Goal: Task Accomplishment & Management: Use online tool/utility

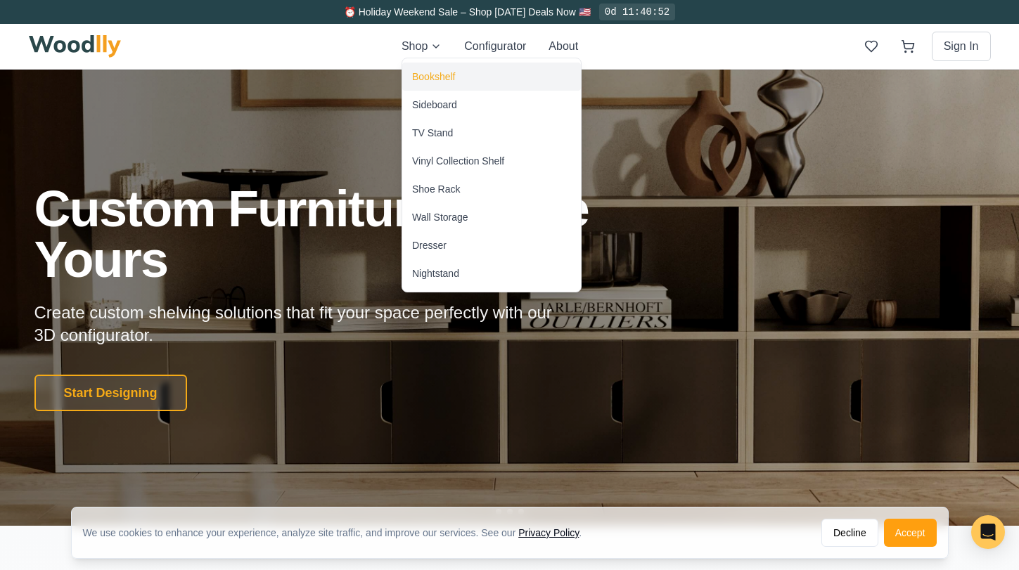
click at [442, 82] on div "Bookshelf" at bounding box center [433, 77] width 43 height 14
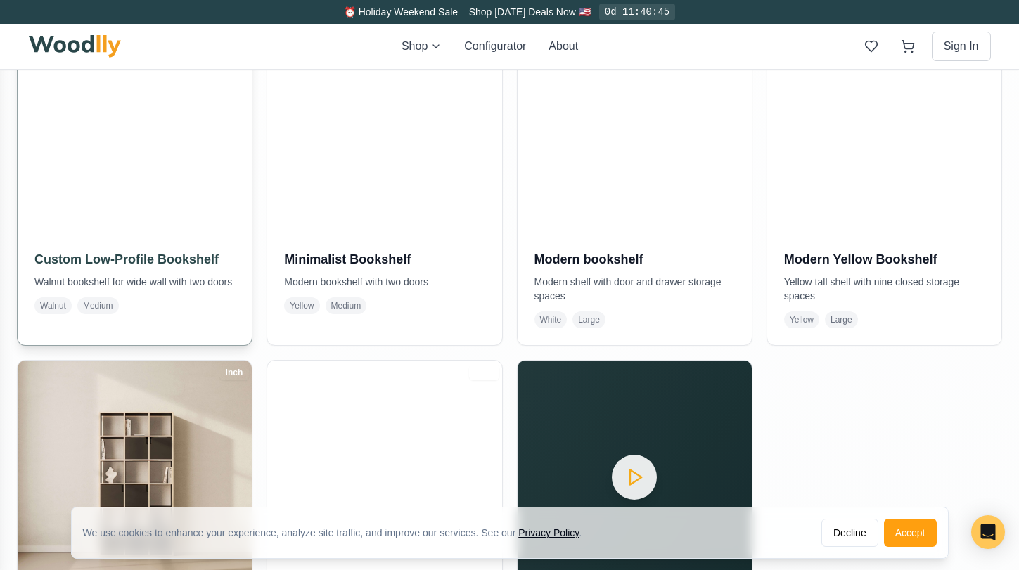
scroll to position [687, 0]
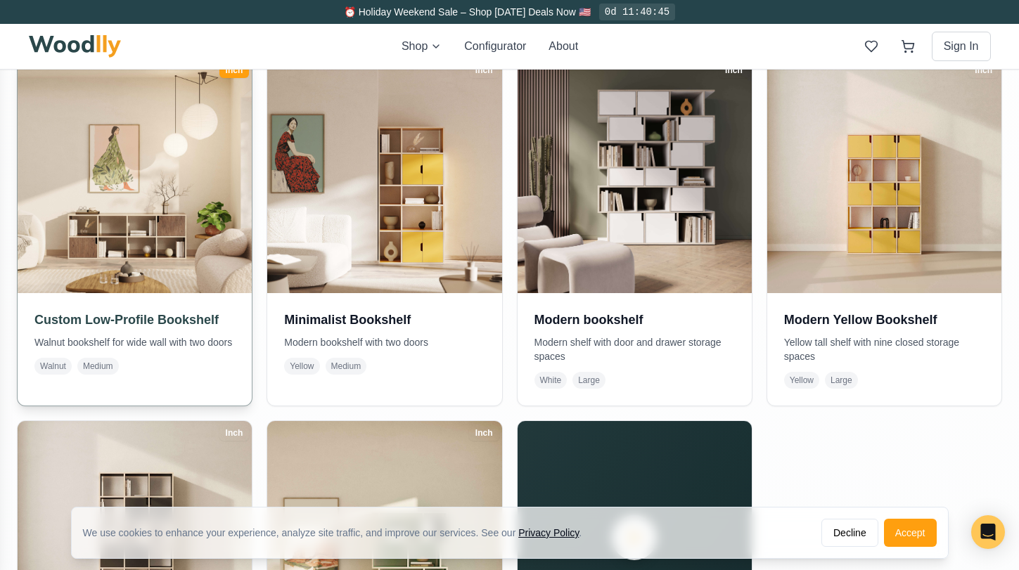
click at [193, 253] on img at bounding box center [135, 176] width 246 height 246
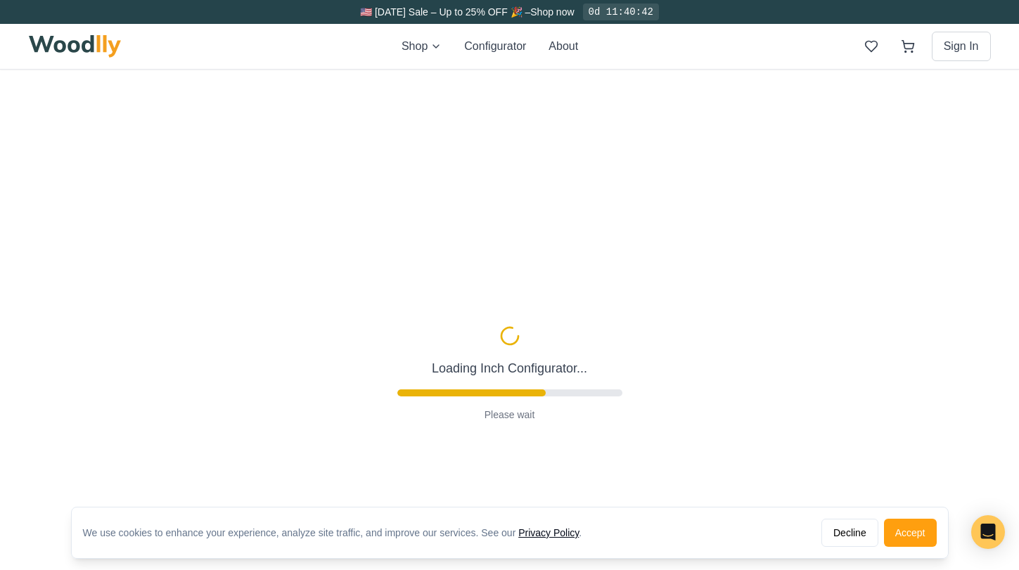
type input "68"
type input "2"
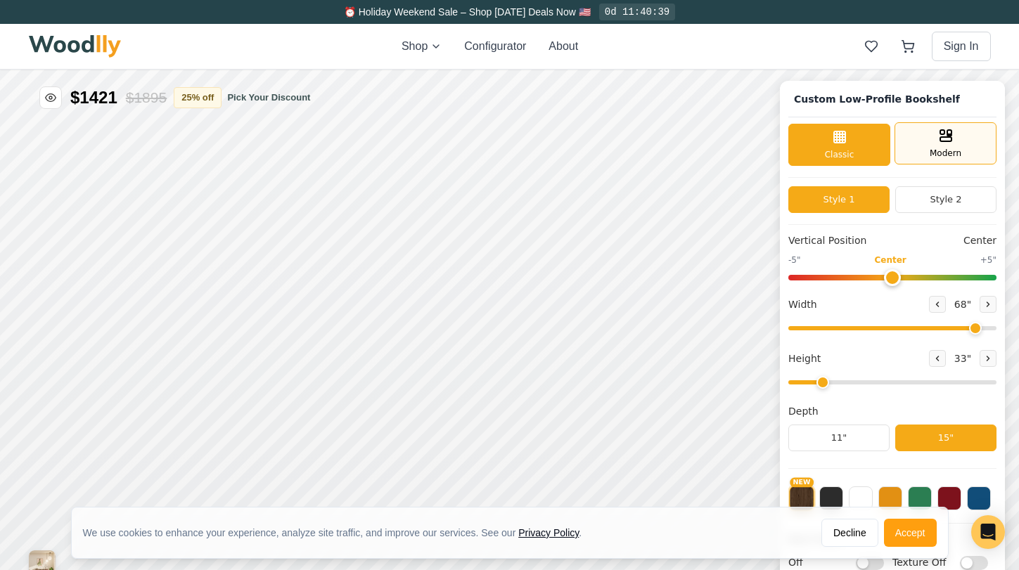
click at [930, 151] on span "Modern" at bounding box center [946, 153] width 32 height 13
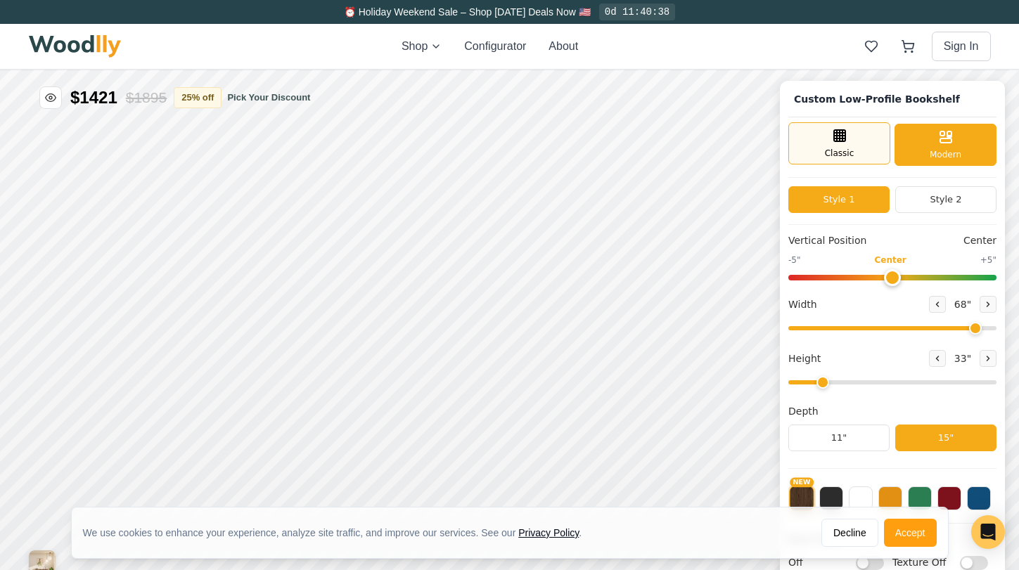
click at [840, 151] on span "Classic" at bounding box center [840, 153] width 30 height 13
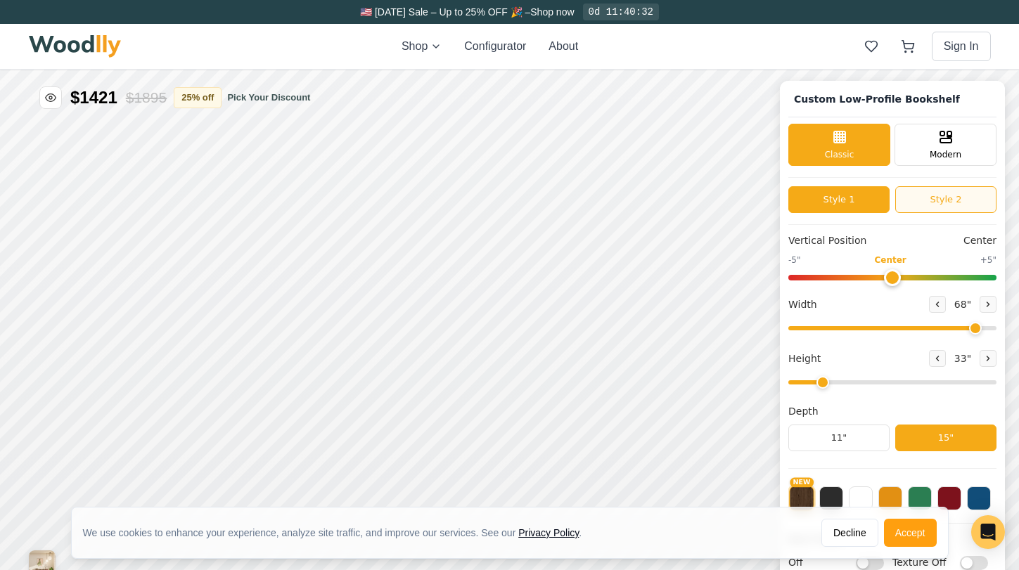
click at [913, 210] on button "Style 2" at bounding box center [945, 199] width 101 height 27
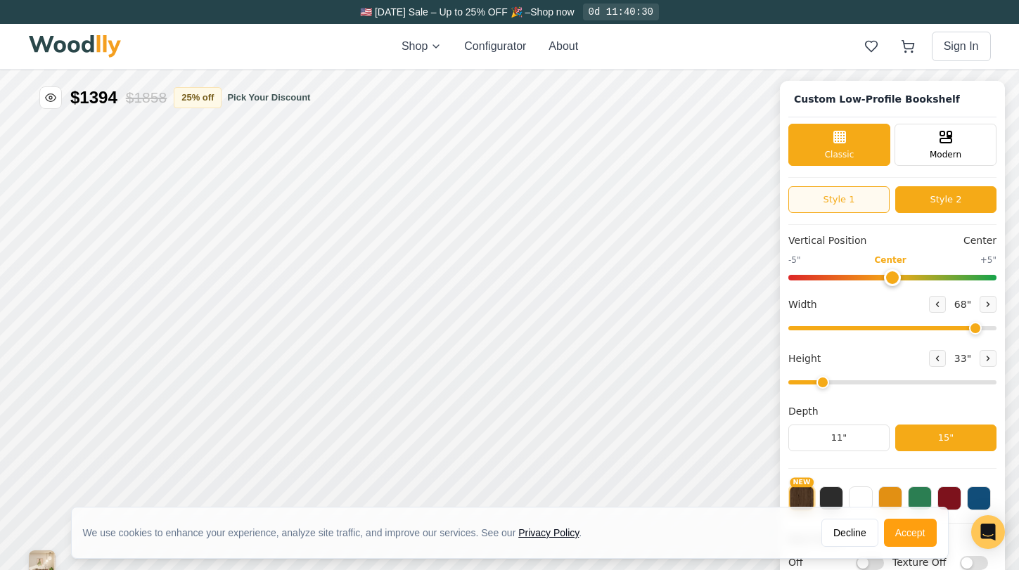
click at [854, 205] on button "Style 1" at bounding box center [838, 199] width 101 height 27
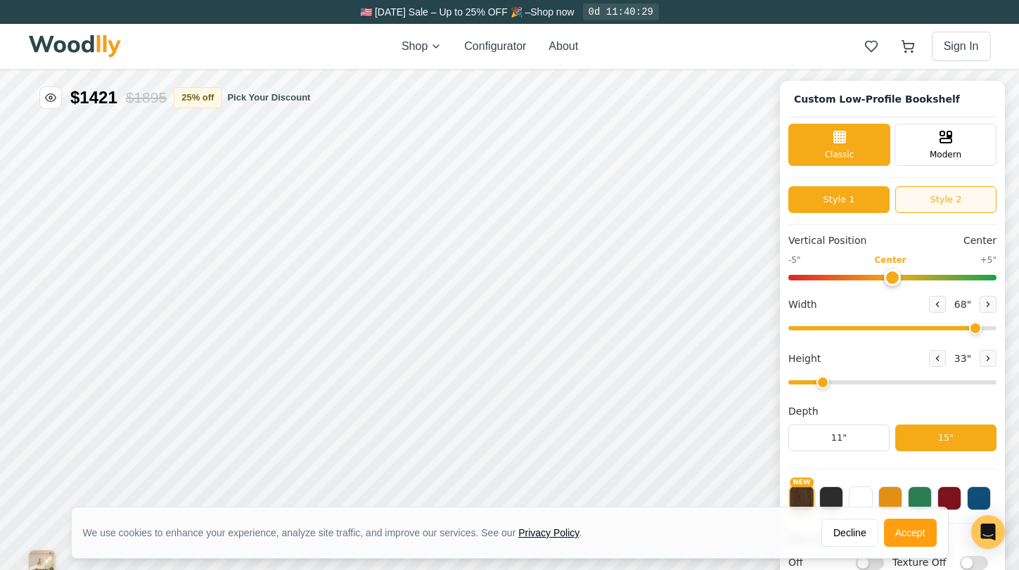
click at [900, 210] on button "Style 2" at bounding box center [945, 199] width 101 height 27
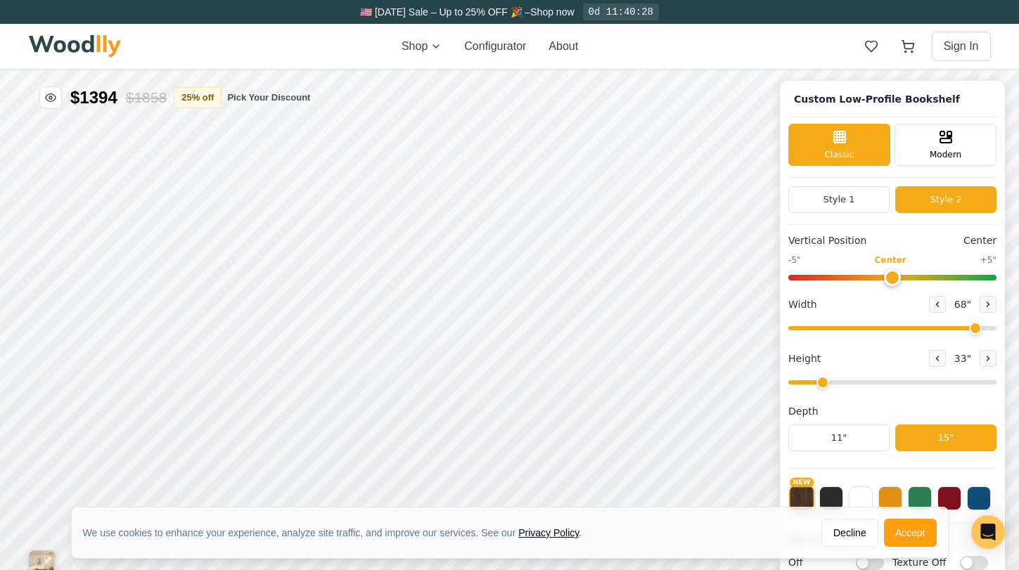
scroll to position [4, 0]
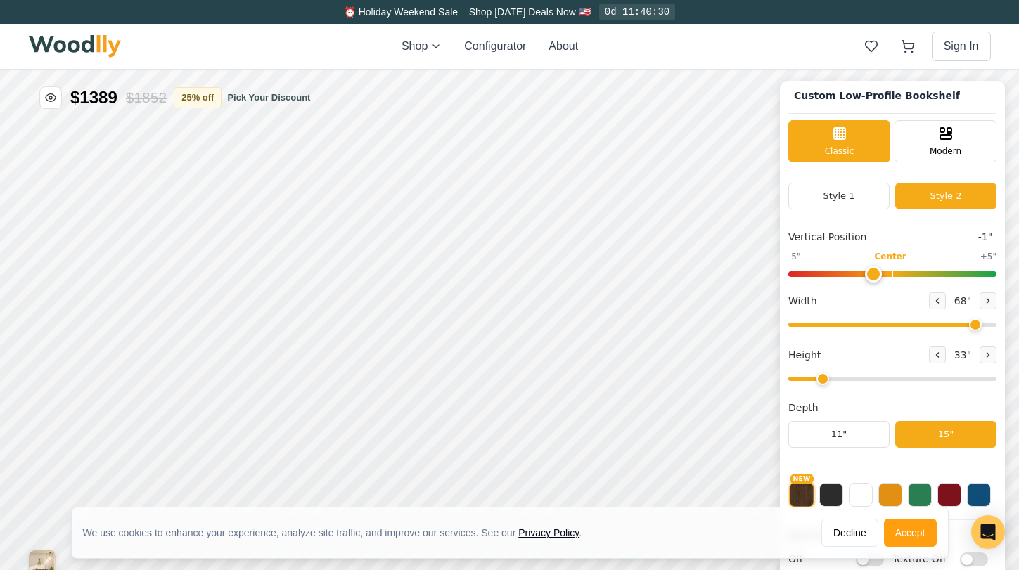
drag, startPoint x: 889, startPoint y: 273, endPoint x: 877, endPoint y: 273, distance: 12.0
click at [877, 273] on input "range" at bounding box center [892, 274] width 208 height 6
drag, startPoint x: 875, startPoint y: 275, endPoint x: 890, endPoint y: 273, distance: 14.9
type input "0"
click at [890, 273] on input "range" at bounding box center [892, 274] width 208 height 6
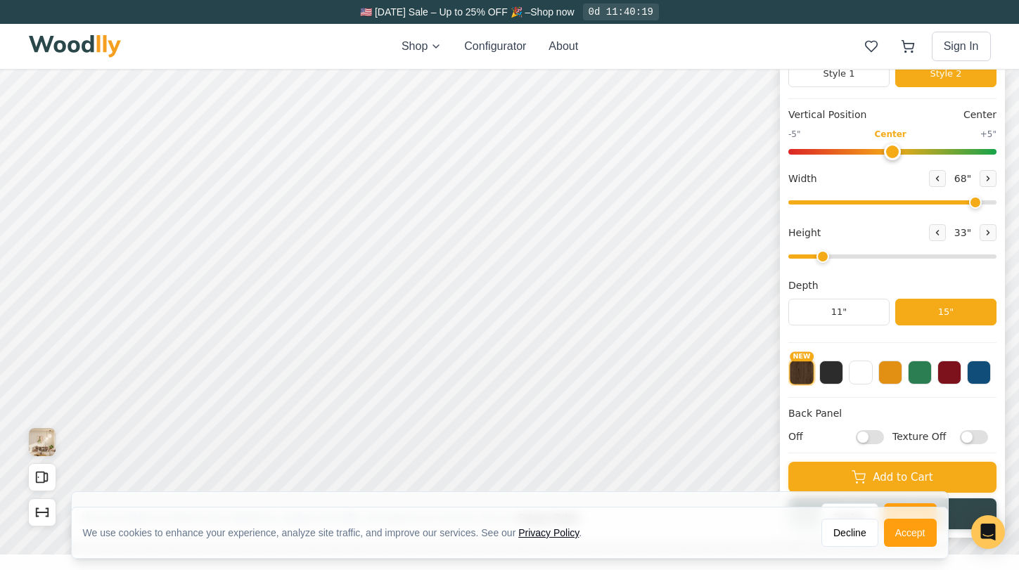
scroll to position [139, 0]
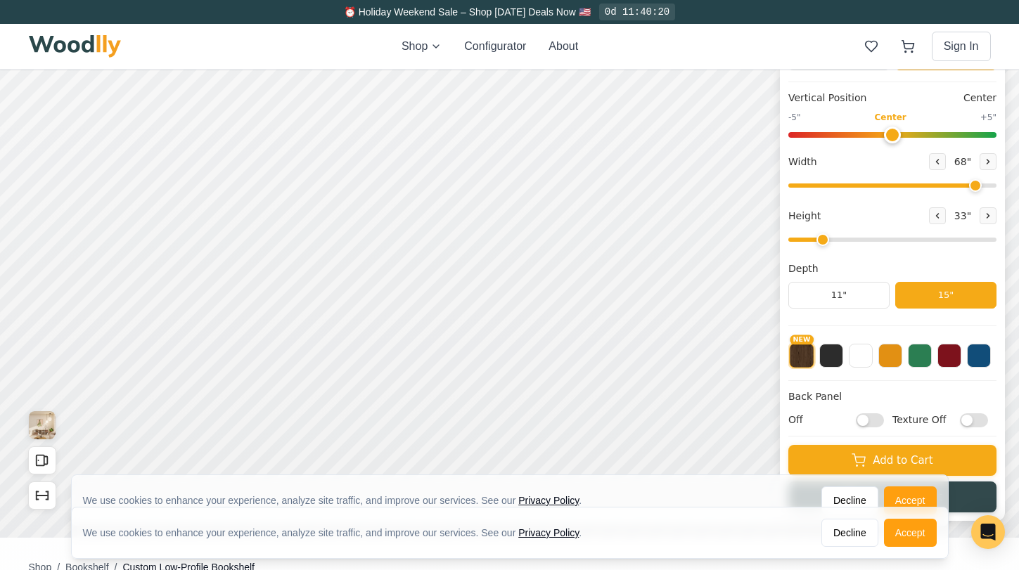
click at [807, 354] on button "NEW" at bounding box center [801, 355] width 25 height 25
click at [860, 422] on input "Off" at bounding box center [870, 421] width 28 height 14
click at [875, 421] on input "On" at bounding box center [870, 421] width 28 height 14
checkbox input "false"
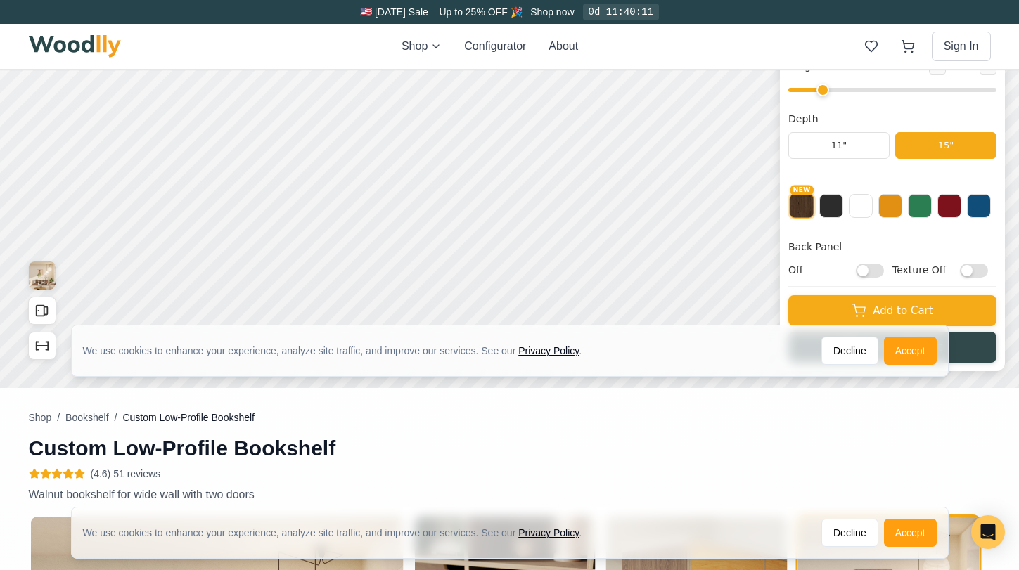
scroll to position [347, 0]
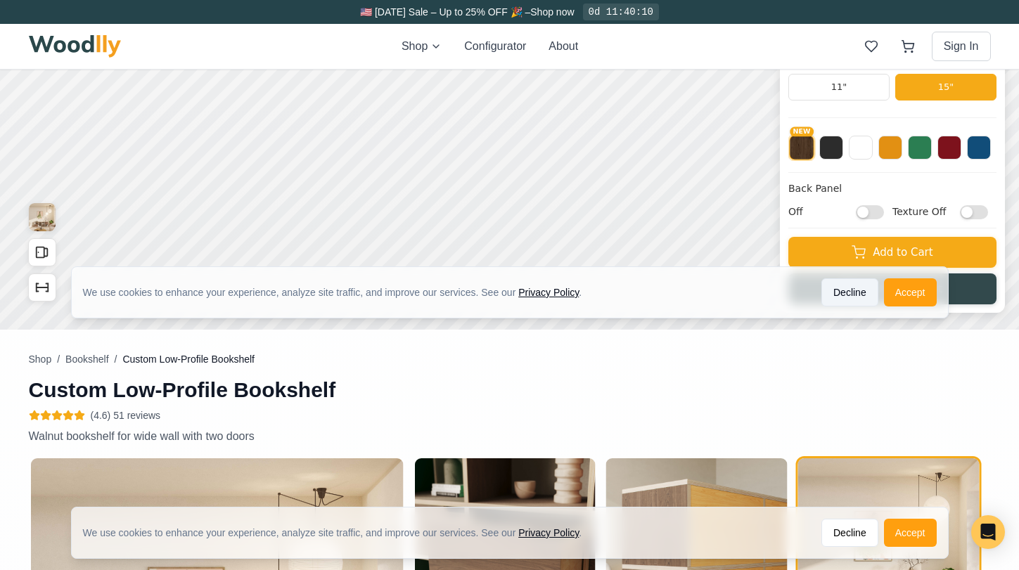
click at [853, 288] on button "Decline" at bounding box center [849, 292] width 57 height 28
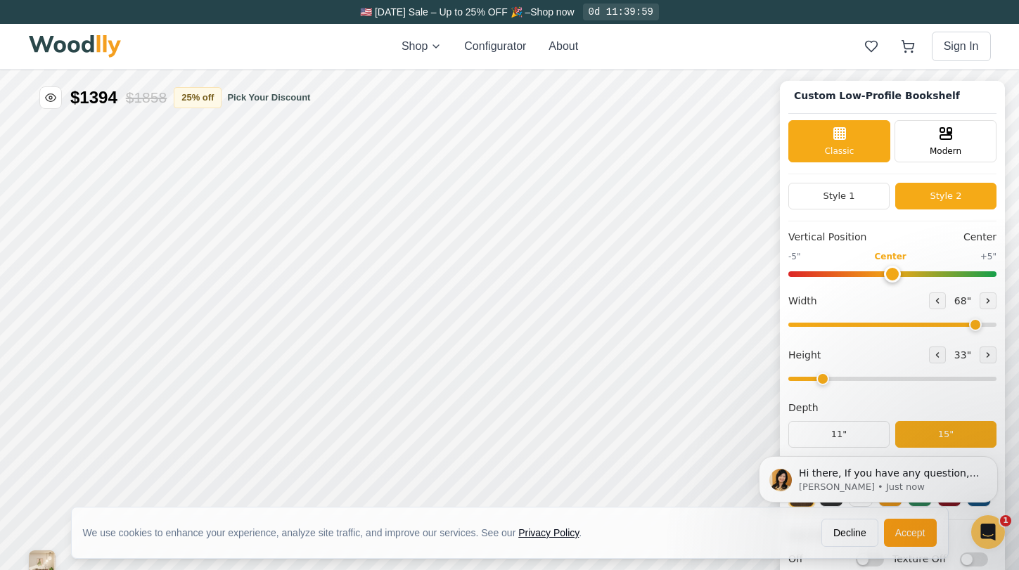
scroll to position [0, 0]
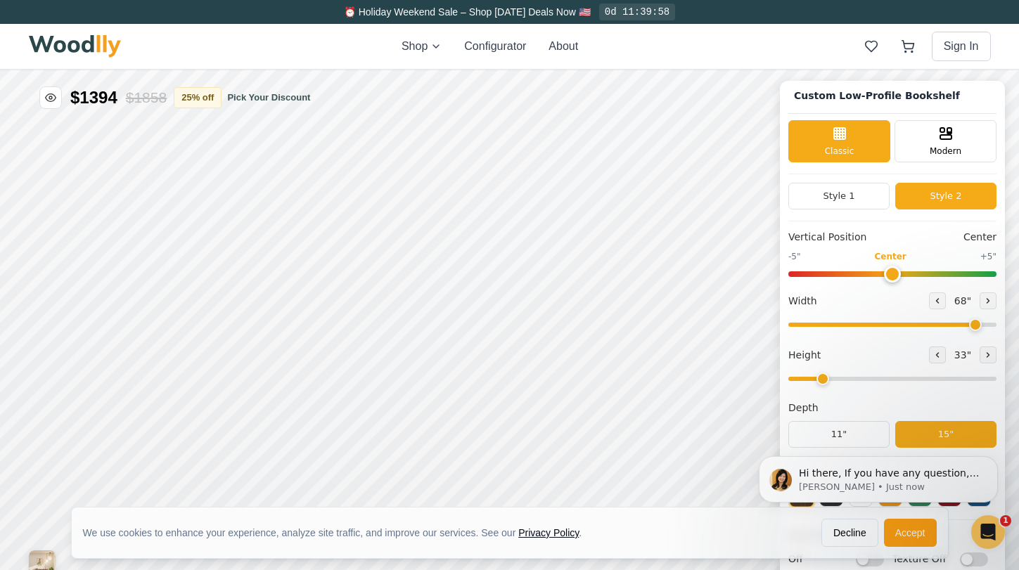
click at [581, 46] on div "Shop Configurator About Sign In" at bounding box center [510, 46] width 962 height 45
click at [565, 46] on button "About" at bounding box center [564, 46] width 30 height 17
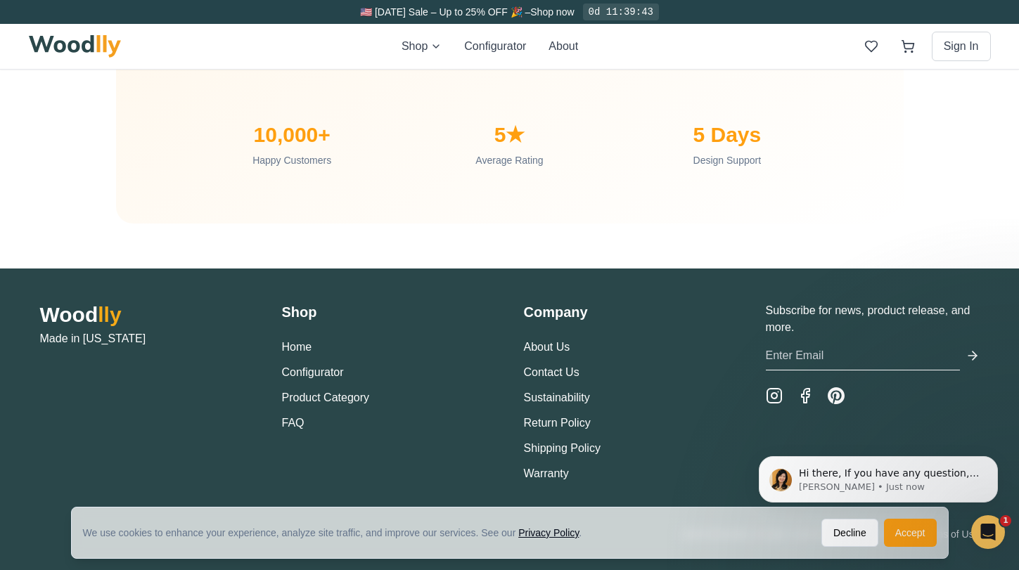
scroll to position [4731, 0]
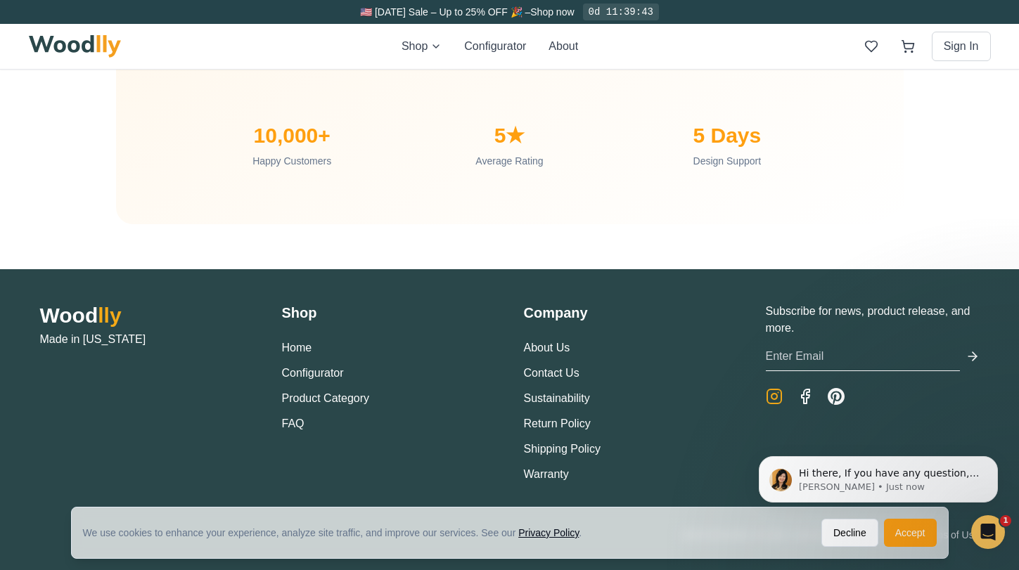
click at [775, 390] on rect "Instagram" at bounding box center [774, 397] width 14 height 14
